Goal: Task Accomplishment & Management: Use online tool/utility

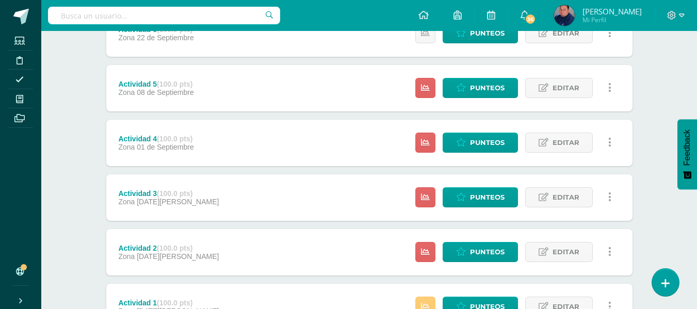
scroll to position [363, 0]
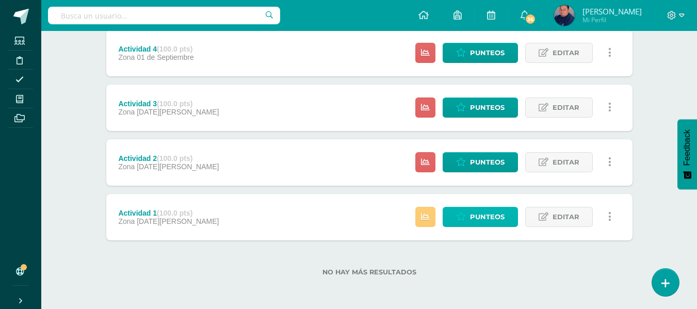
click at [500, 217] on span "Punteos" at bounding box center [487, 216] width 35 height 19
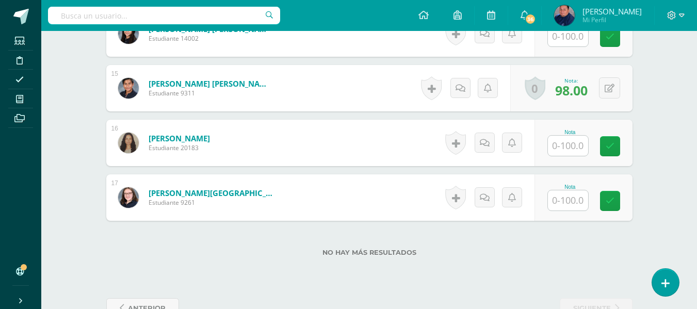
scroll to position [1099, 0]
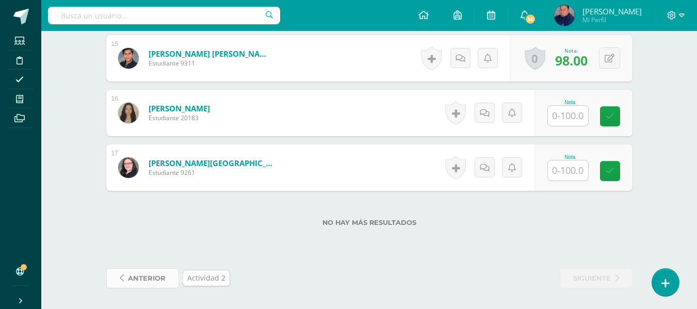
click at [152, 276] on span "anterior" at bounding box center [147, 278] width 38 height 19
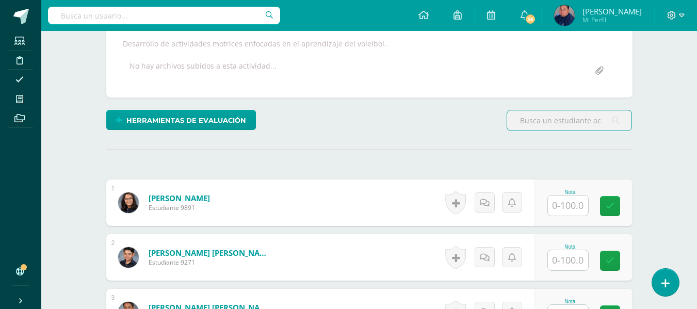
scroll to position [189, 0]
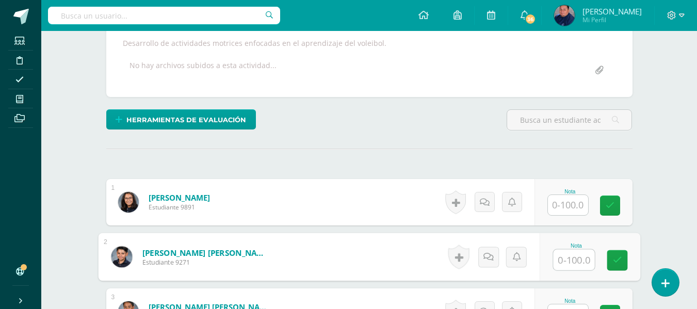
click at [582, 257] on input "text" at bounding box center [573, 260] width 41 height 21
type input "95"
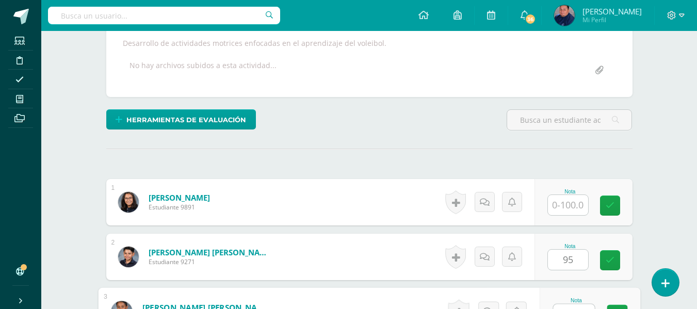
scroll to position [205, 0]
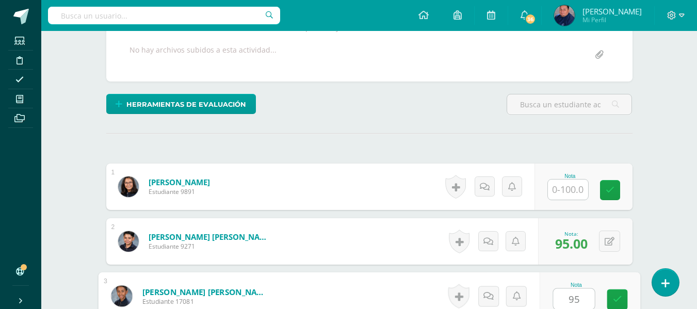
type input "95"
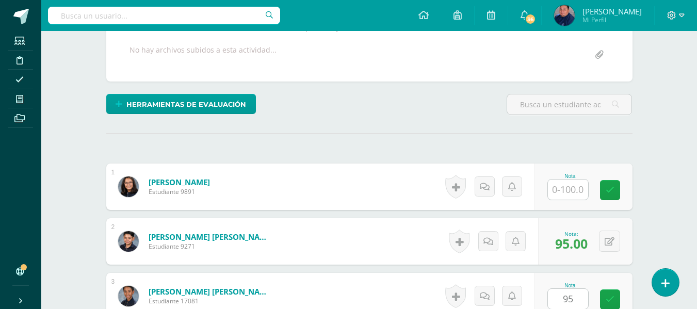
scroll to position [404, 0]
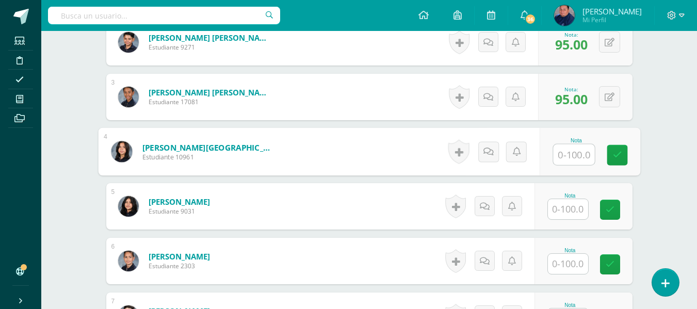
click at [574, 262] on input "text" at bounding box center [568, 264] width 40 height 20
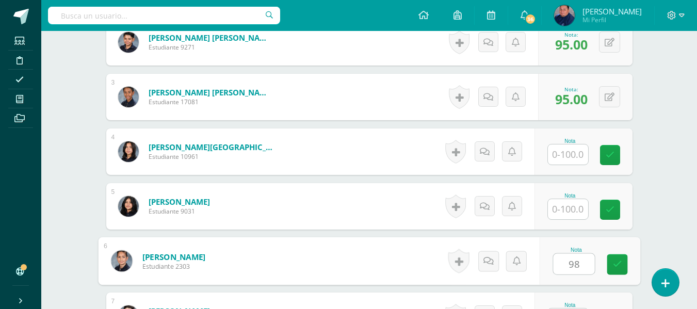
type input "98"
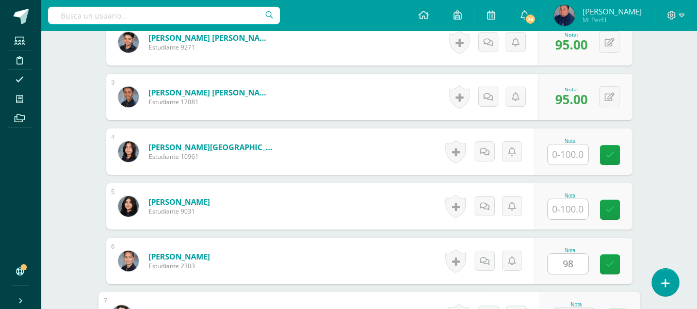
scroll to position [424, 0]
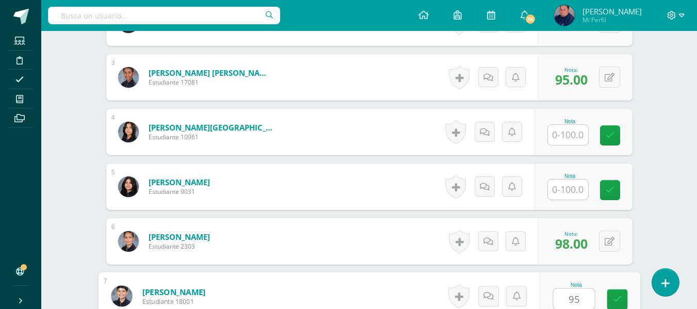
type input "95"
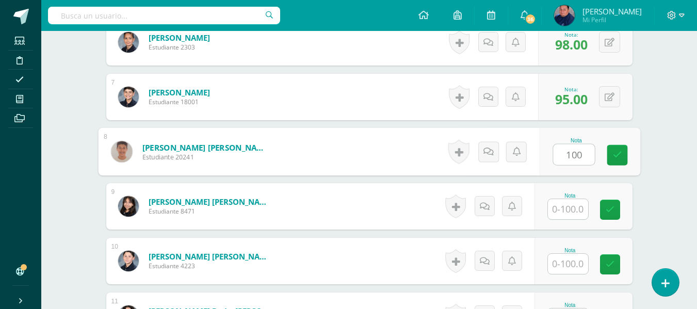
type input "100"
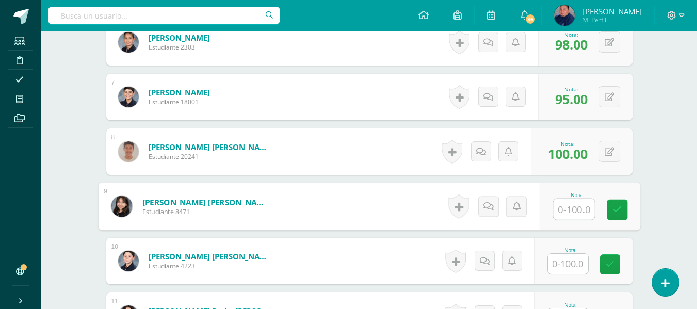
click at [570, 266] on input "text" at bounding box center [568, 264] width 40 height 20
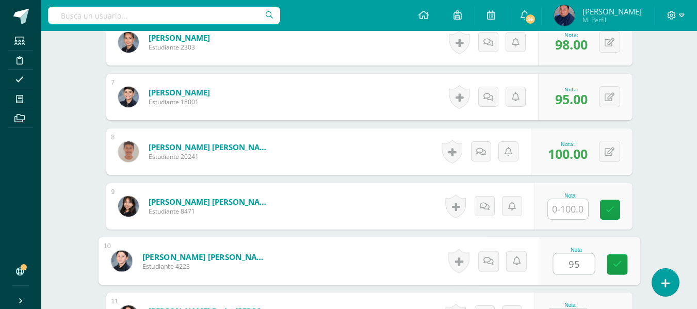
type input "95"
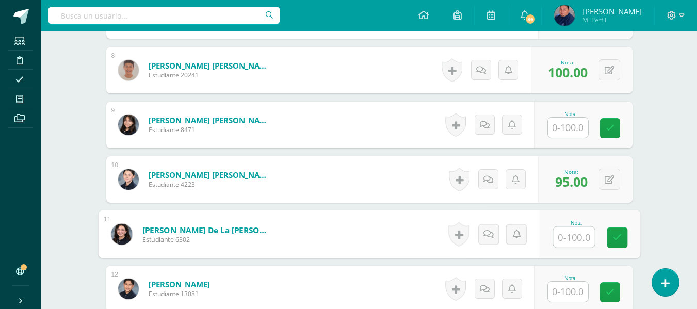
scroll to position [725, 0]
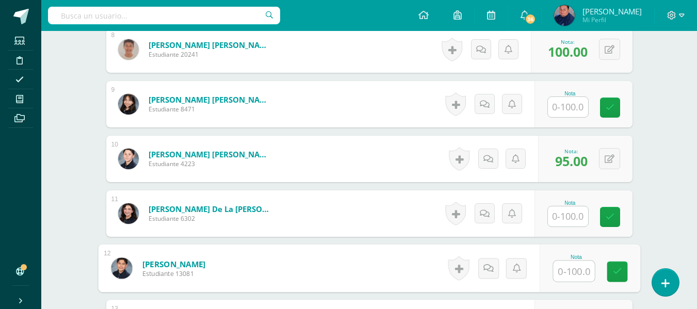
click at [571, 274] on input "text" at bounding box center [573, 271] width 41 height 21
type input "98"
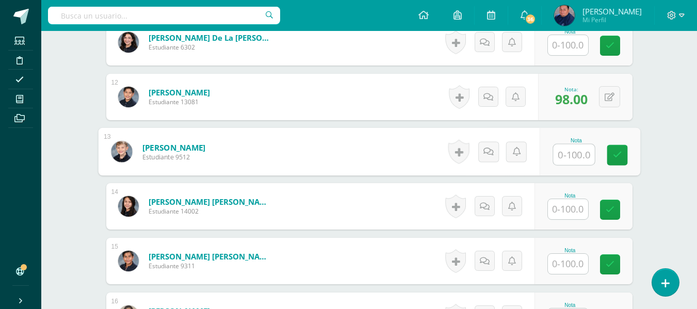
click at [569, 262] on input "text" at bounding box center [568, 264] width 40 height 20
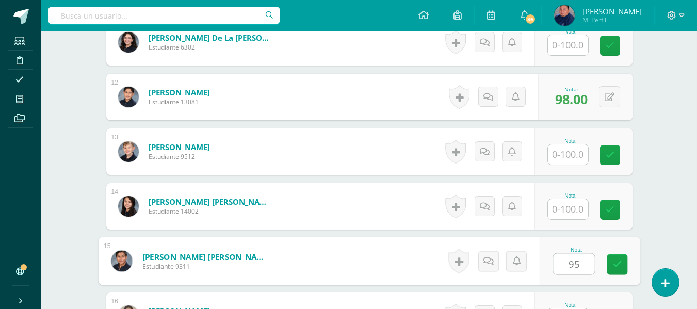
type input "95"
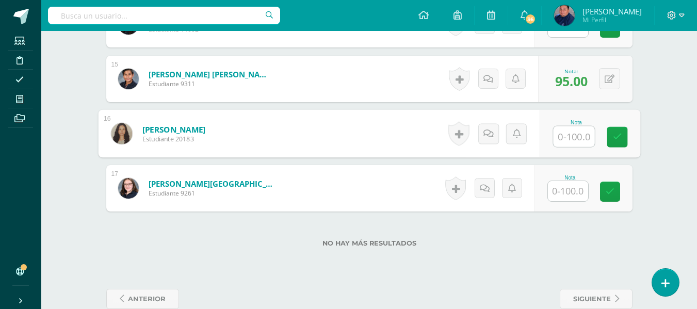
scroll to position [1081, 0]
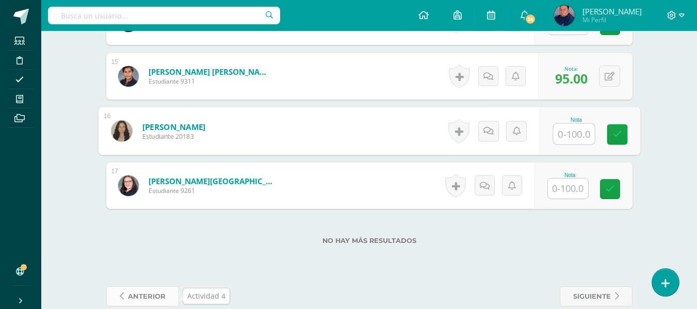
click at [164, 293] on span "anterior" at bounding box center [147, 296] width 38 height 19
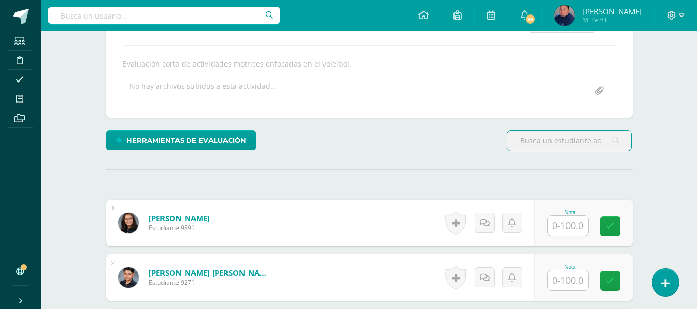
scroll to position [189, 0]
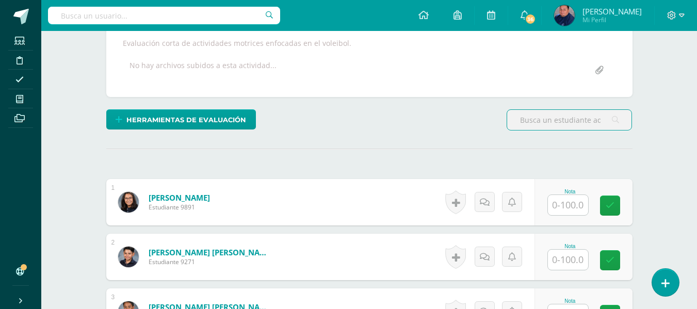
click at [572, 261] on input "text" at bounding box center [568, 260] width 40 height 20
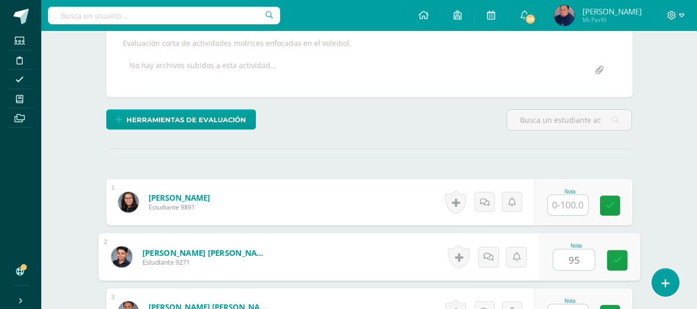
type input "95"
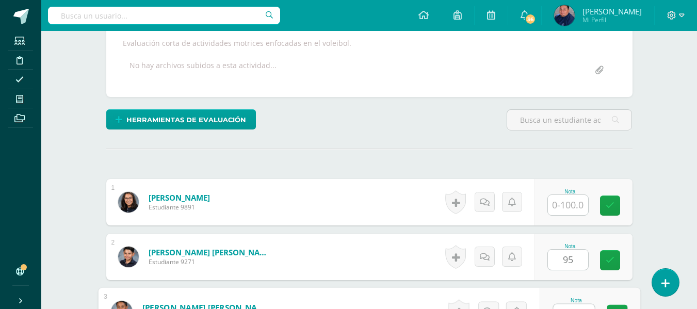
scroll to position [205, 0]
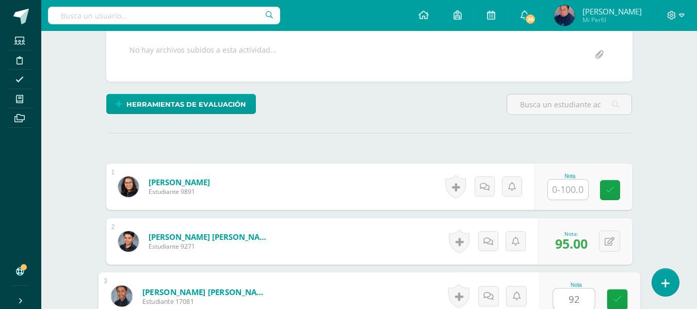
type input "92"
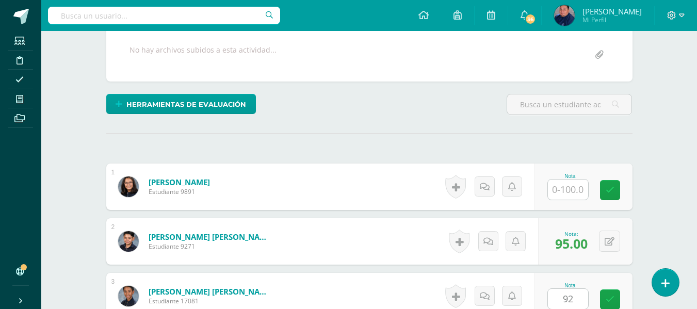
scroll to position [404, 0]
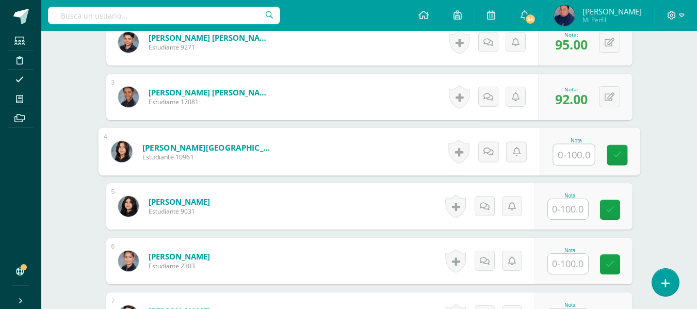
click at [567, 260] on input "text" at bounding box center [568, 264] width 40 height 20
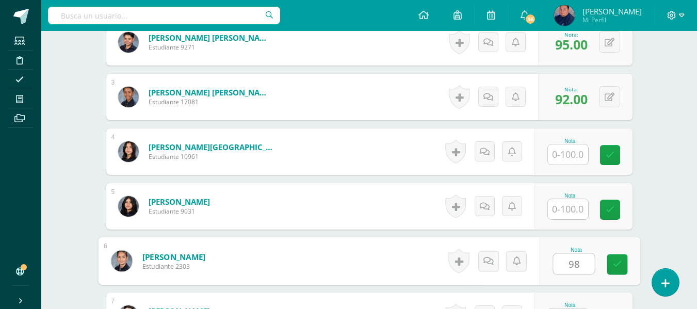
type input "98"
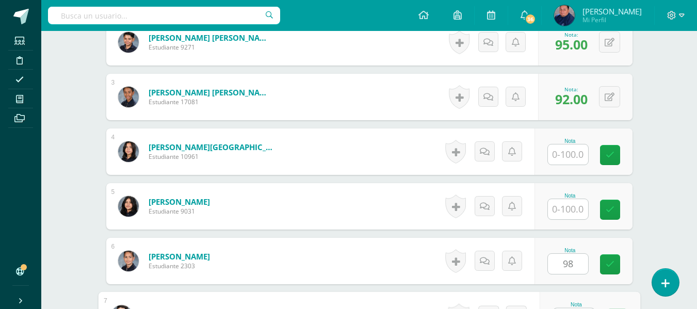
scroll to position [424, 0]
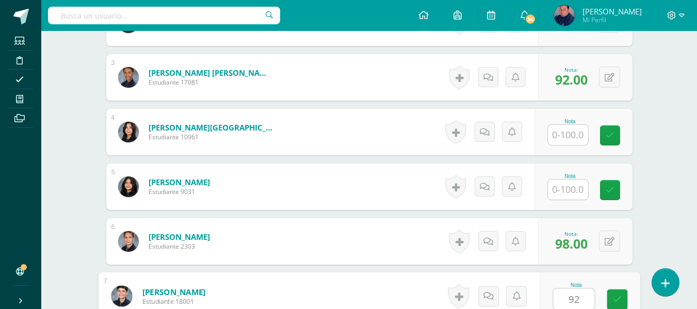
type input "92"
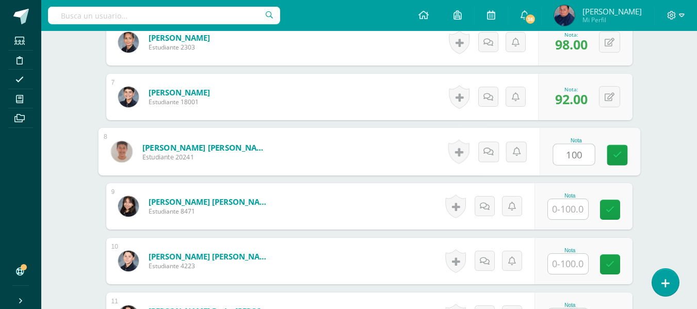
type input "100"
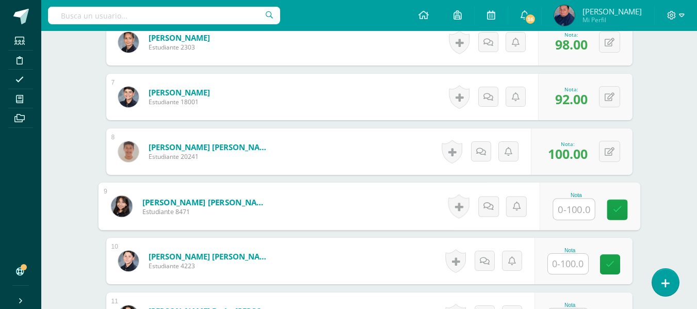
click at [572, 266] on input "text" at bounding box center [568, 264] width 40 height 20
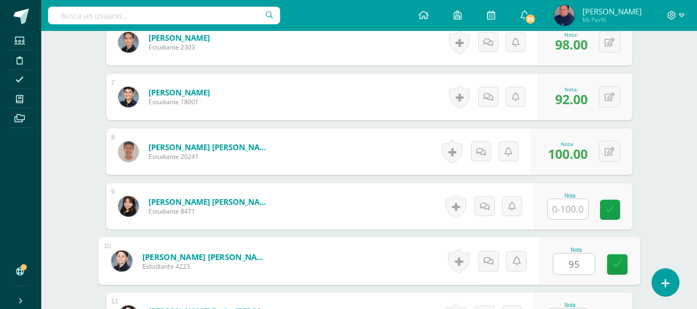
type input "95"
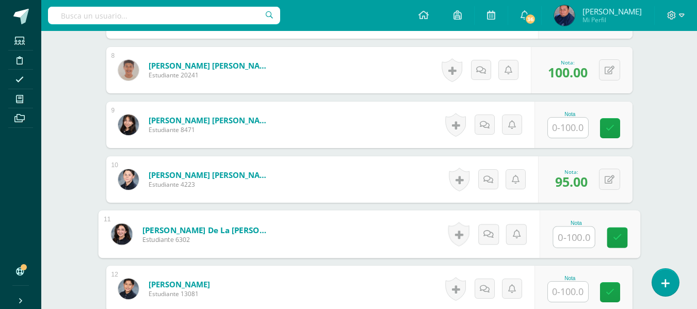
scroll to position [725, 0]
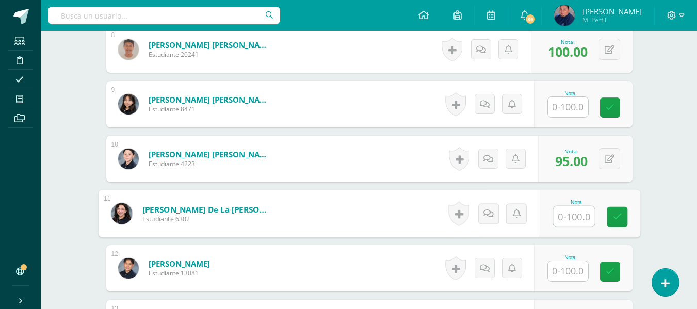
click at [568, 268] on input "text" at bounding box center [568, 271] width 40 height 20
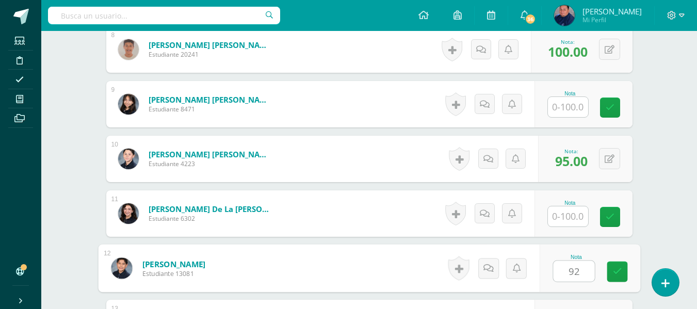
type input "92"
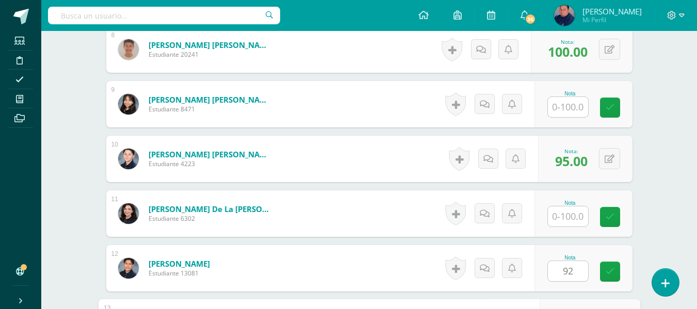
scroll to position [896, 0]
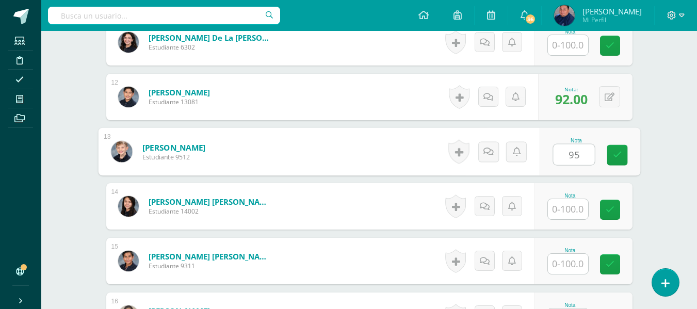
type input "95"
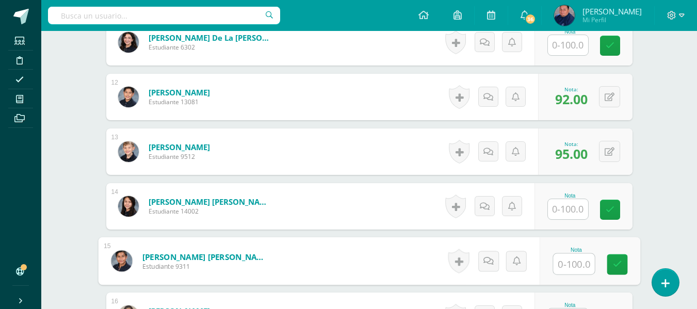
click at [574, 265] on input "text" at bounding box center [573, 264] width 41 height 21
type input "95"
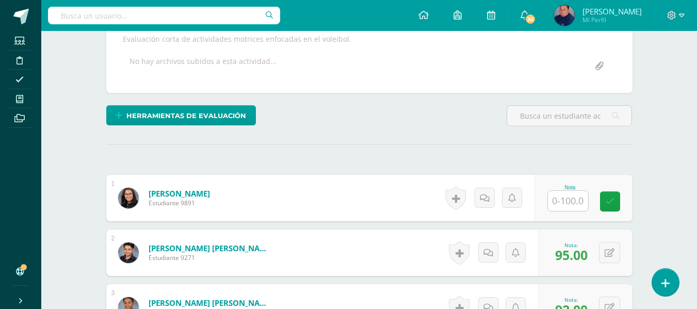
scroll to position [77, 0]
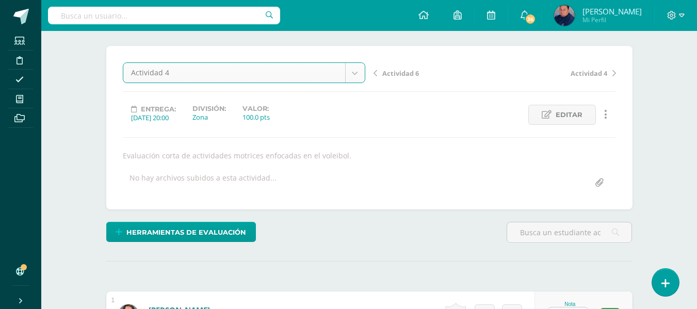
select select "/dashboard/teacher/grade-activity/234099/"
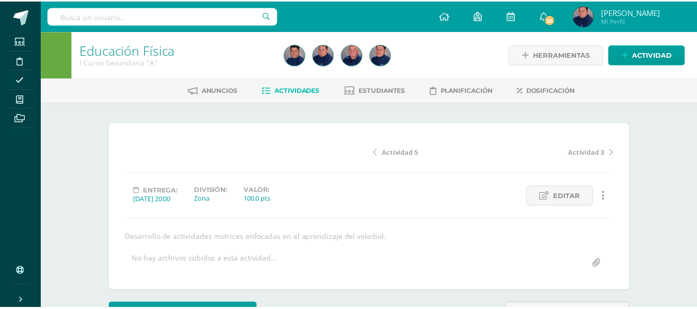
scroll to position [15, 0]
